Goal: Information Seeking & Learning: Learn about a topic

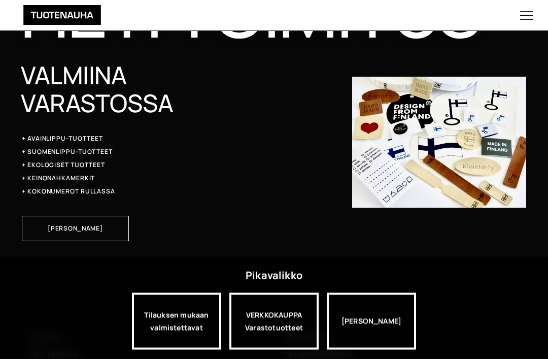
scroll to position [2200, 0]
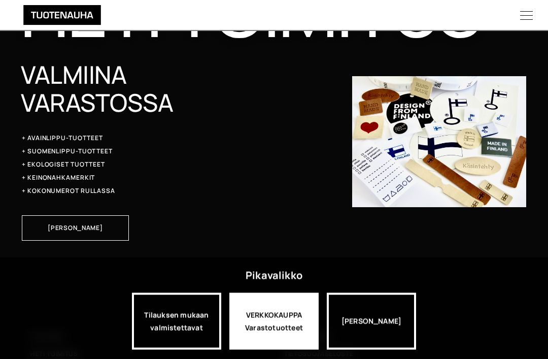
click at [283, 347] on div "VERKKOKAUPPA Varastotuotteet" at bounding box center [273, 321] width 89 height 57
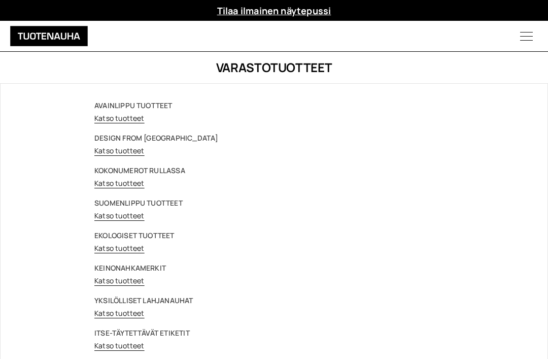
click at [129, 152] on link "Katso tuotteet" at bounding box center [119, 151] width 50 height 10
click at [133, 152] on link "Katso tuotteet" at bounding box center [119, 151] width 50 height 10
click at [132, 148] on link "Katso tuotteet" at bounding box center [119, 151] width 50 height 10
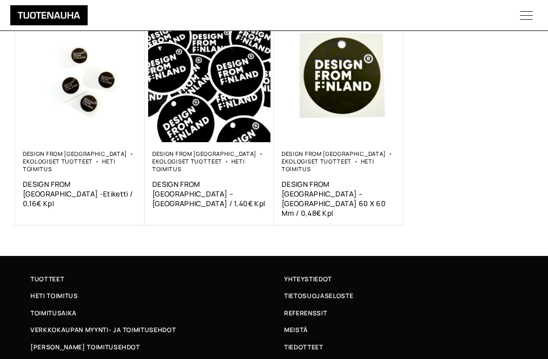
scroll to position [215, 0]
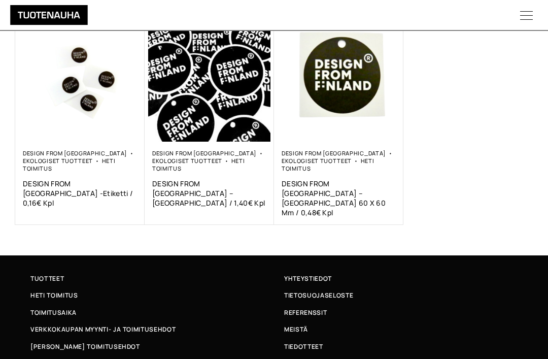
click at [93, 159] on link "Heti toimitus" at bounding box center [69, 164] width 93 height 15
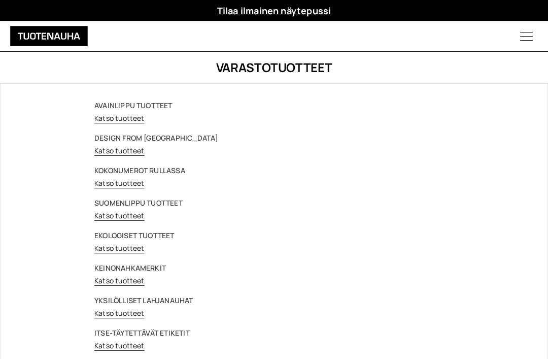
click at [138, 148] on link "Katso tuotteet" at bounding box center [119, 151] width 50 height 10
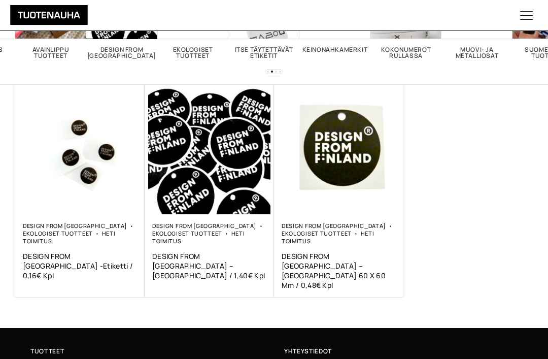
scroll to position [143, 0]
click at [95, 251] on span "DESIGN FROM FINLAND -Etiketti / 0,16€ Kpl" at bounding box center [80, 265] width 114 height 29
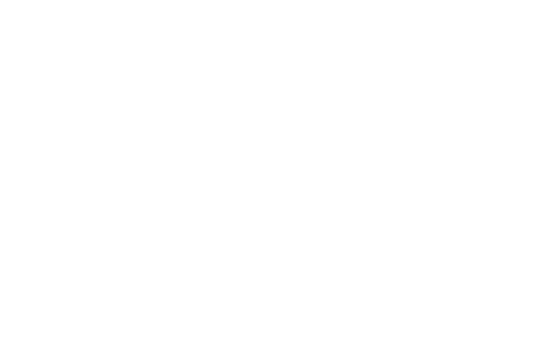
scroll to position [53, 0]
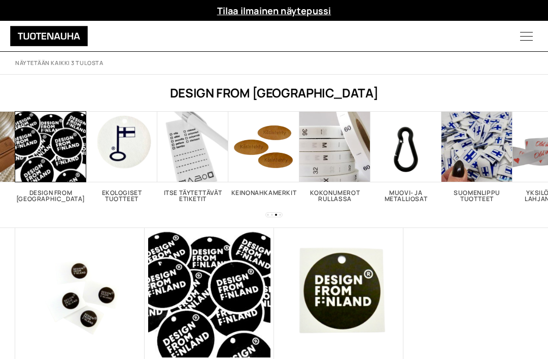
click at [530, 31] on icon "Menu" at bounding box center [526, 36] width 43 height 13
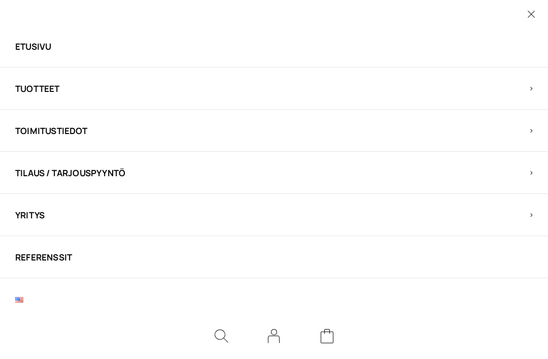
click at [52, 76] on li "Tuotteet Kaikki Etiketit Nauhat Ekologinen vaihtoehto Tarrat Nahkamerkit Kumina…" at bounding box center [274, 88] width 548 height 42
click at [49, 88] on span "Tuotteet" at bounding box center [265, 89] width 500 height 12
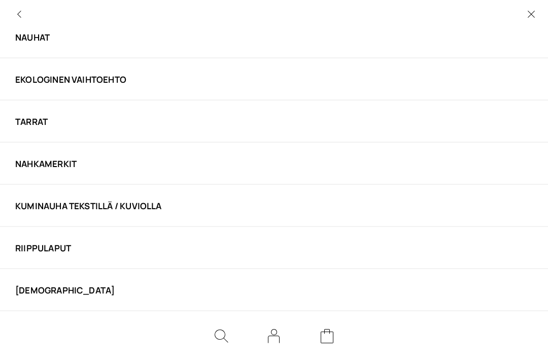
scroll to position [41, 0]
click at [31, 289] on link "[DEMOGRAPHIC_DATA]" at bounding box center [265, 290] width 500 height 12
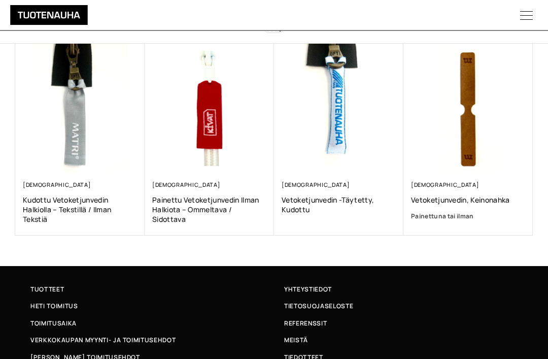
scroll to position [184, 0]
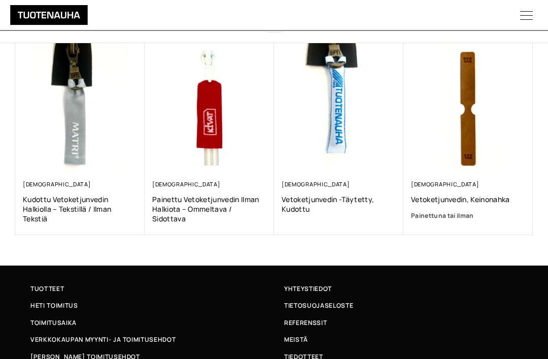
click at [546, 194] on div "Tuotenauha Oy PL 35 15101 [GEOGRAPHIC_DATA] Y-tunnus: 0870091-7 Osoite [STREET_…" at bounding box center [274, 140] width 548 height 192
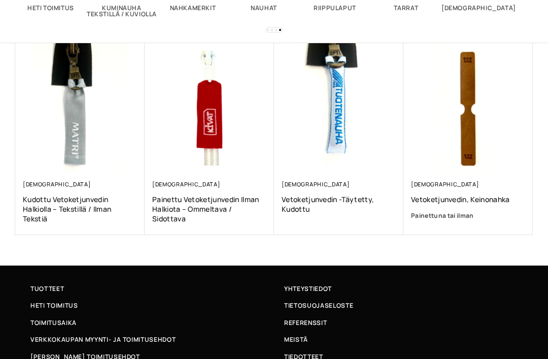
scroll to position [185, 0]
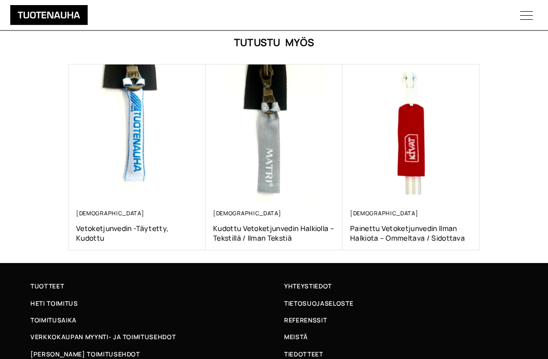
scroll to position [403, 0]
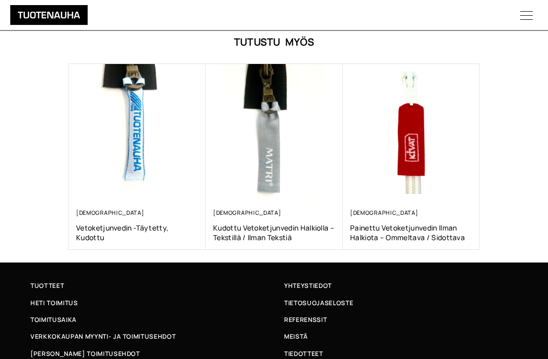
click at [546, 197] on section "Tutustu myös Vedin Vetoketjunvedin -täytetty, kudottu 0,00 € Vedin Kudottu veto…" at bounding box center [274, 142] width 548 height 215
